Goal: Browse casually

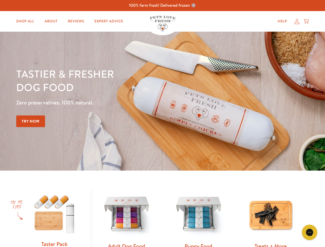
click at [162, 124] on div "Tastier & fresher dog food Zero preservatives. 100% natural. Try Now" at bounding box center [113, 101] width 195 height 68
click at [310, 233] on icon "Open gorgias live chat" at bounding box center [309, 232] width 5 height 5
